Goal: Navigation & Orientation: Find specific page/section

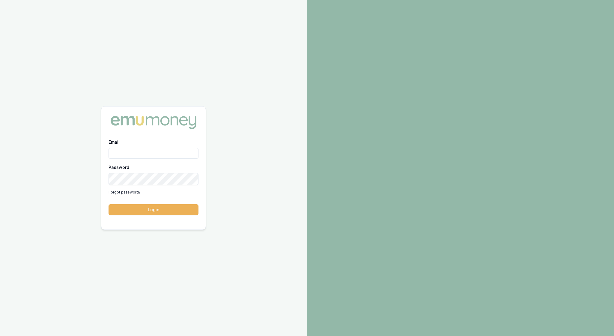
type input "rachael.connors@emumoney.com.au"
click at [155, 212] on button "Login" at bounding box center [154, 209] width 90 height 11
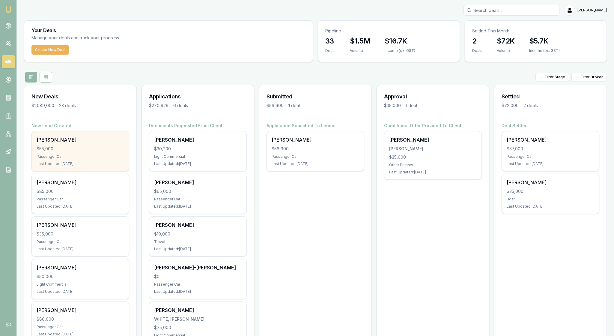
click at [90, 152] on div "$55,000" at bounding box center [81, 149] width 88 height 6
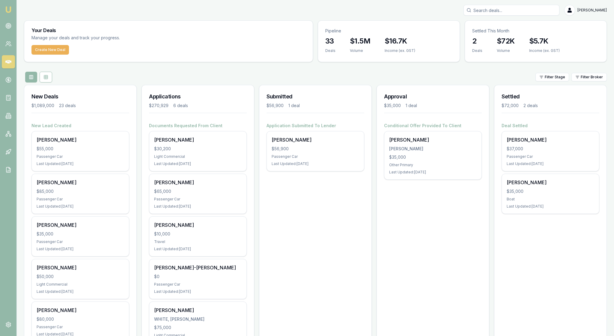
click at [8, 14] on link "Emu Broker" at bounding box center [9, 10] width 10 height 10
click at [10, 29] on icon at bounding box center [8, 26] width 6 height 6
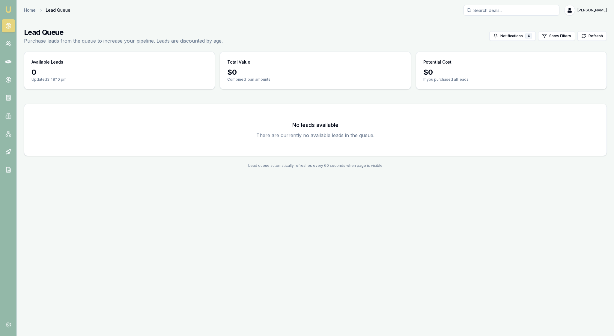
click at [12, 10] on img at bounding box center [8, 9] width 7 height 7
